Goal: Information Seeking & Learning: Check status

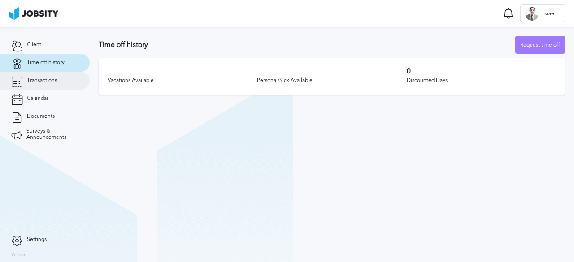
click at [27, 77] on link "Transactions" at bounding box center [45, 81] width 90 height 18
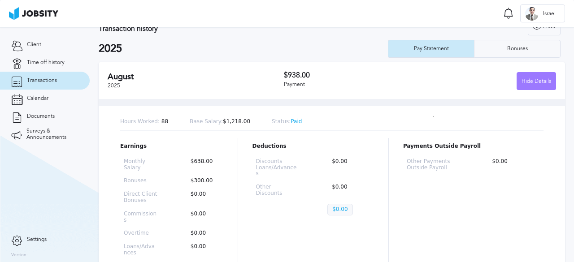
scroll to position [45, 0]
